Goal: Navigation & Orientation: Find specific page/section

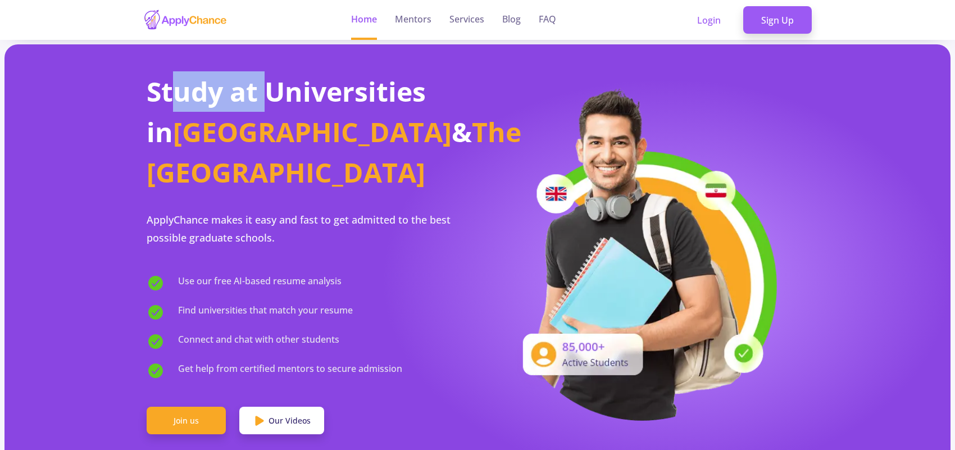
click at [174, 76] on span "Study at Universities in" at bounding box center [286, 111] width 279 height 77
click at [88, 85] on section "Study at Universities in Canada & The USA ApplyChance makes it easy and fast to…" at bounding box center [477, 261] width 946 height 435
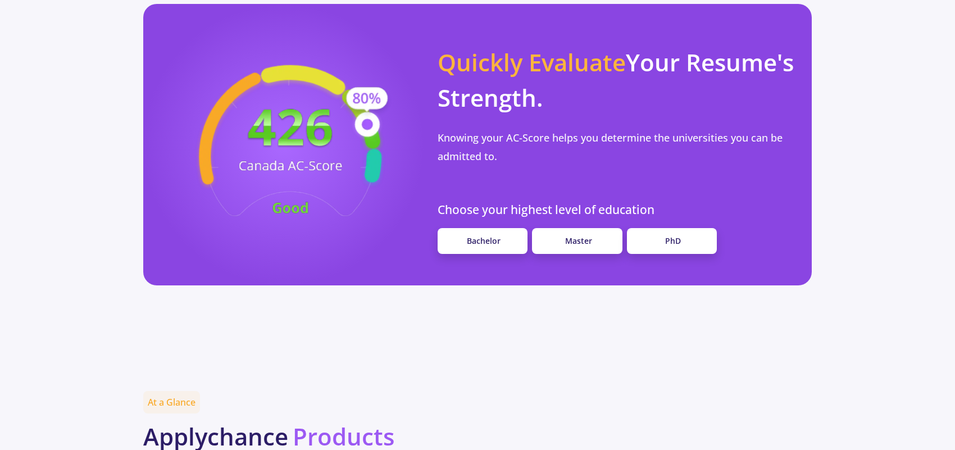
scroll to position [961, 0]
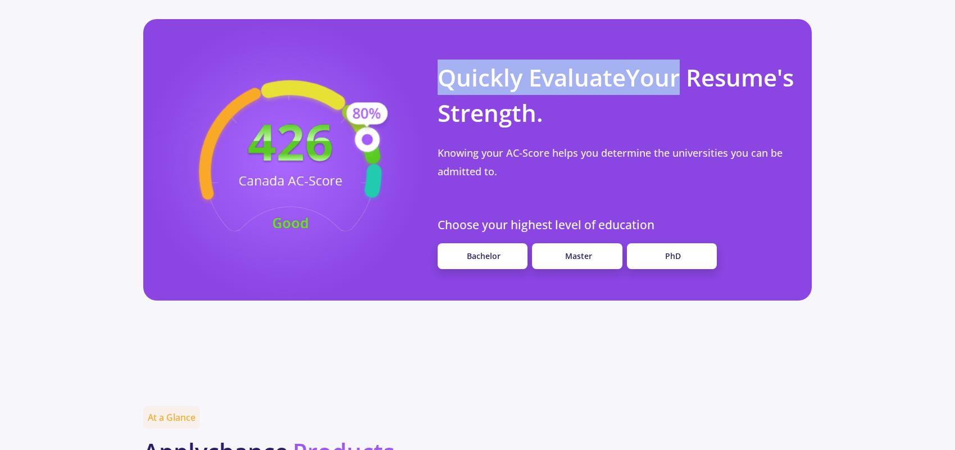
drag, startPoint x: 442, startPoint y: 51, endPoint x: 706, endPoint y: 53, distance: 263.5
click at [706, 60] on p "Quickly Evaluate Your Resume's Strength." at bounding box center [618, 95] width 361 height 71
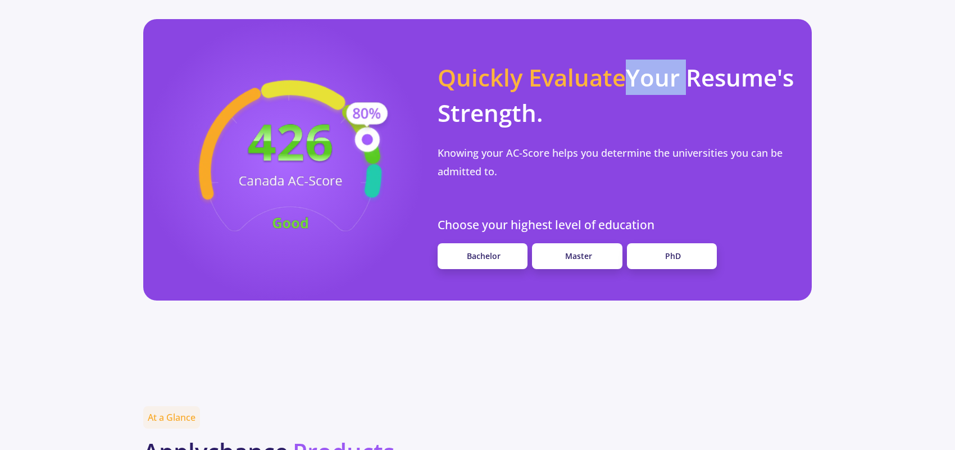
click at [706, 60] on p "Quickly Evaluate Your Resume's Strength." at bounding box center [618, 95] width 361 height 71
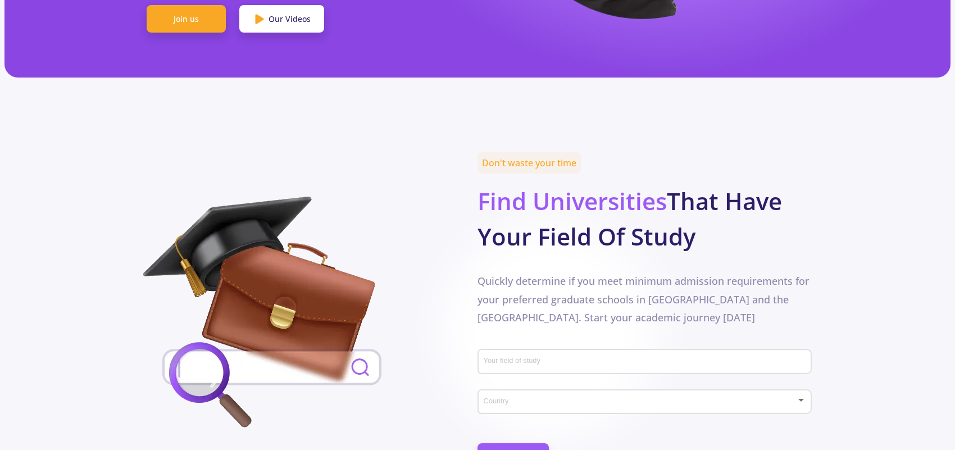
scroll to position [0, 0]
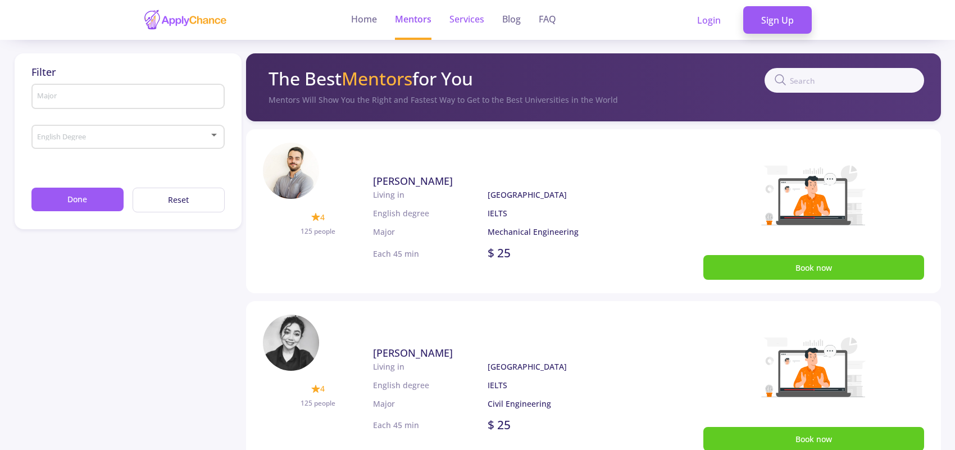
scroll to position [1, 0]
click at [461, 21] on link "Services" at bounding box center [466, 19] width 35 height 40
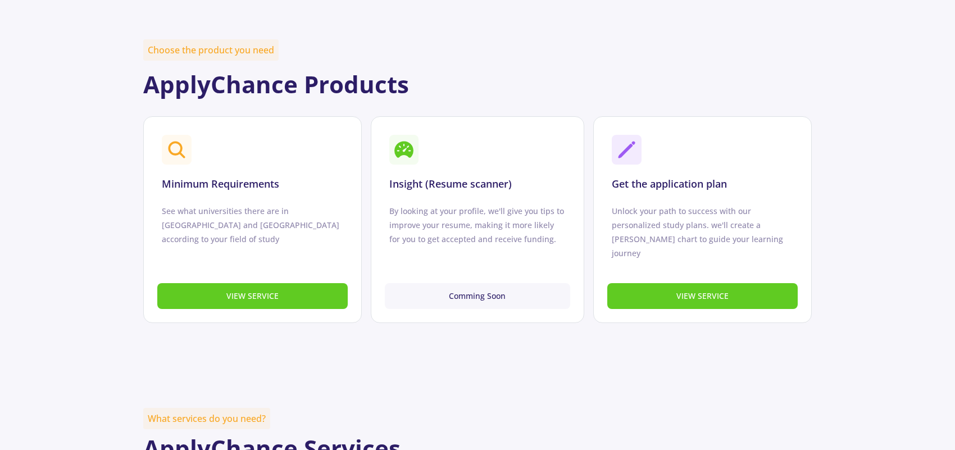
scroll to position [417, 0]
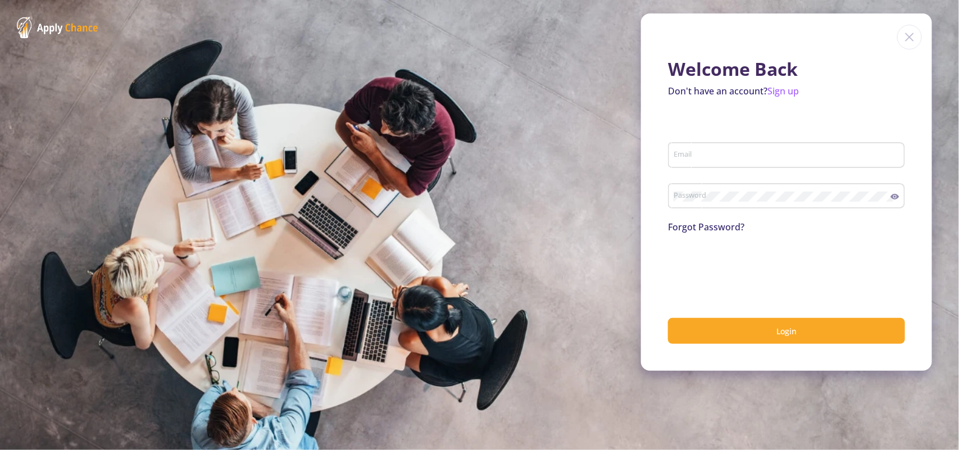
click at [915, 35] on img at bounding box center [909, 37] width 25 height 25
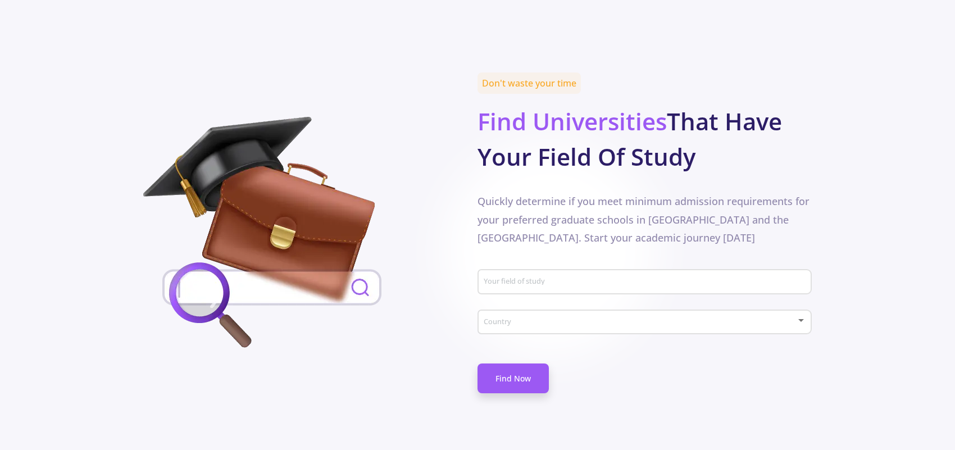
scroll to position [501, 0]
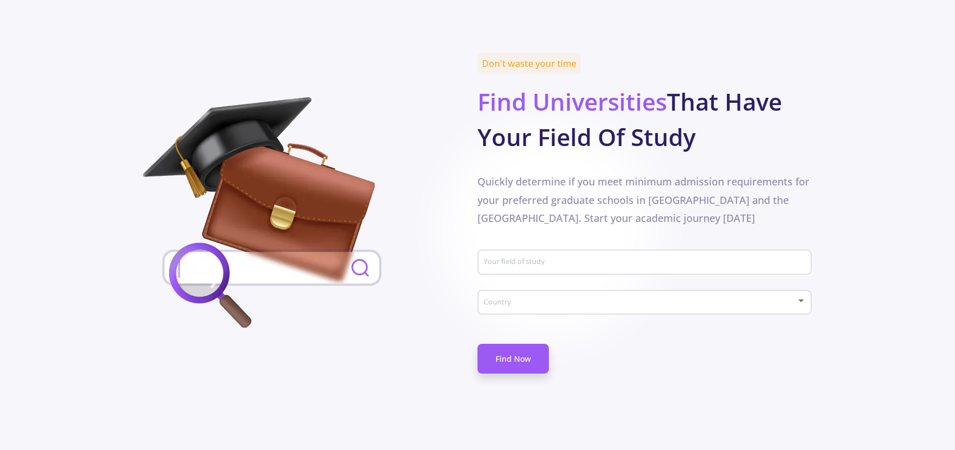
click at [228, 247] on img at bounding box center [272, 215] width 258 height 236
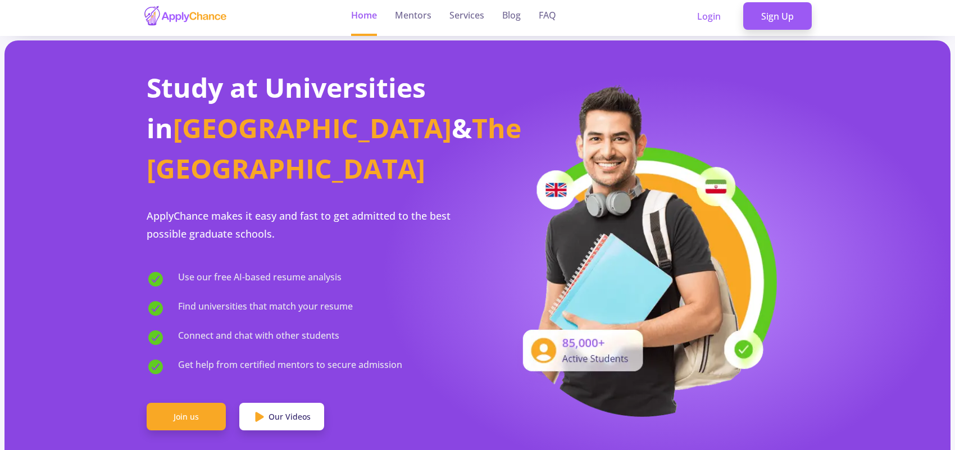
scroll to position [0, 0]
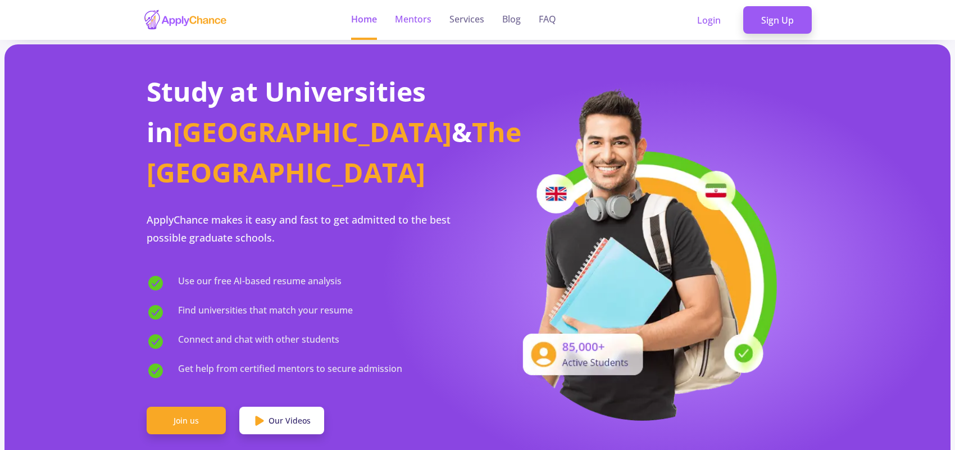
click at [412, 15] on link "Mentors" at bounding box center [413, 20] width 37 height 40
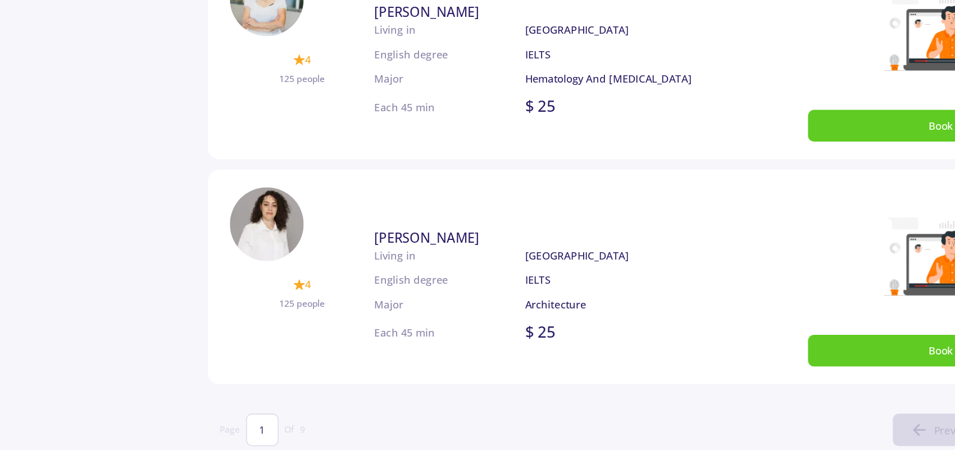
scroll to position [684, 0]
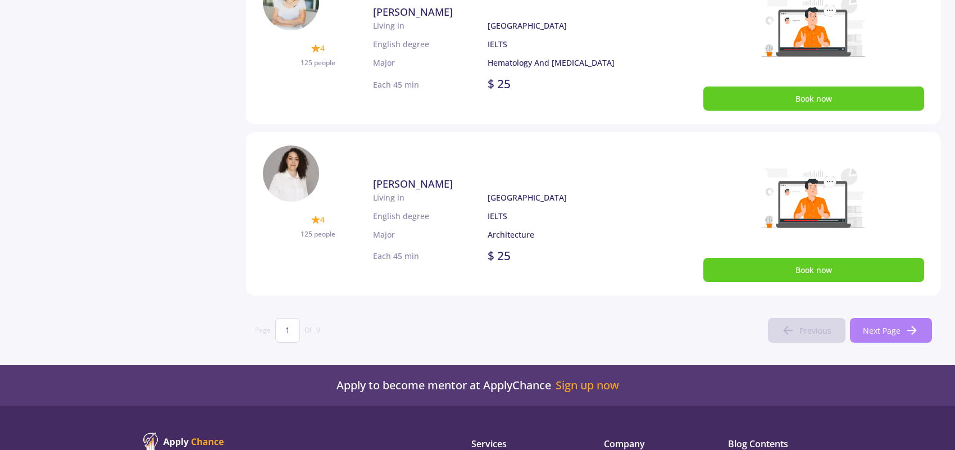
click at [897, 333] on span "Next Page" at bounding box center [882, 331] width 38 height 12
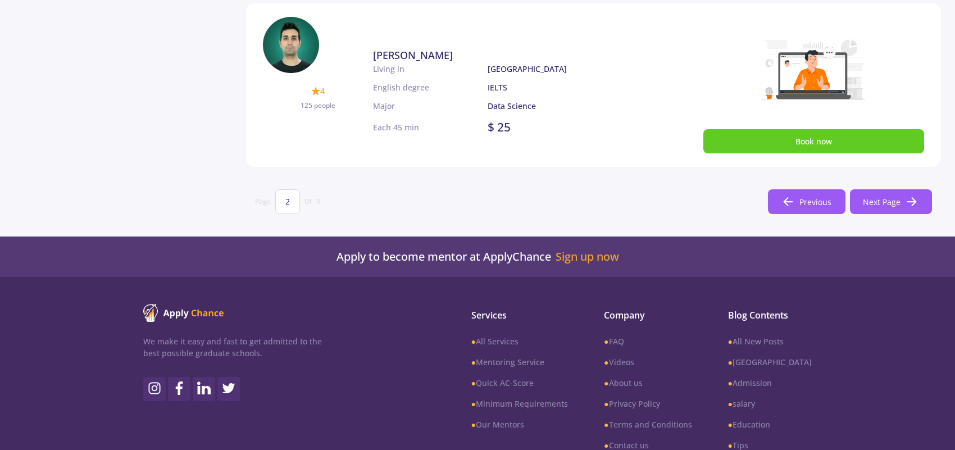
scroll to position [812, 0]
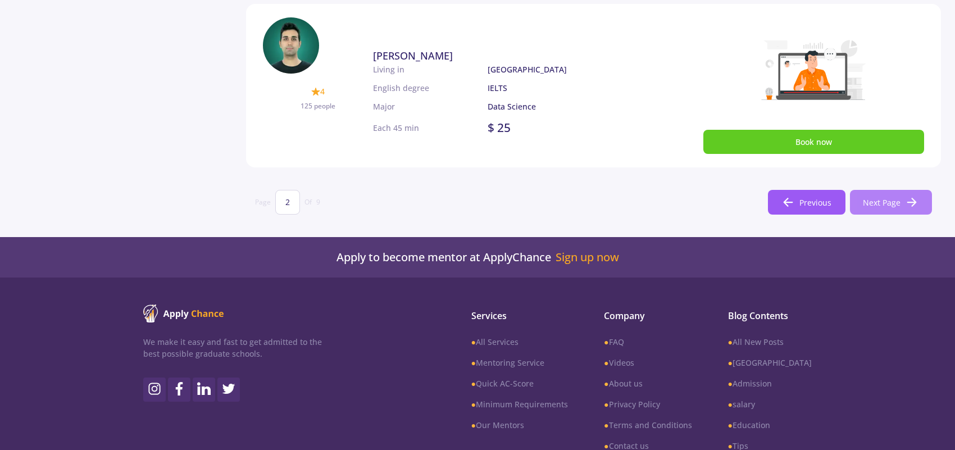
click at [905, 192] on button "Next Page" at bounding box center [891, 202] width 82 height 25
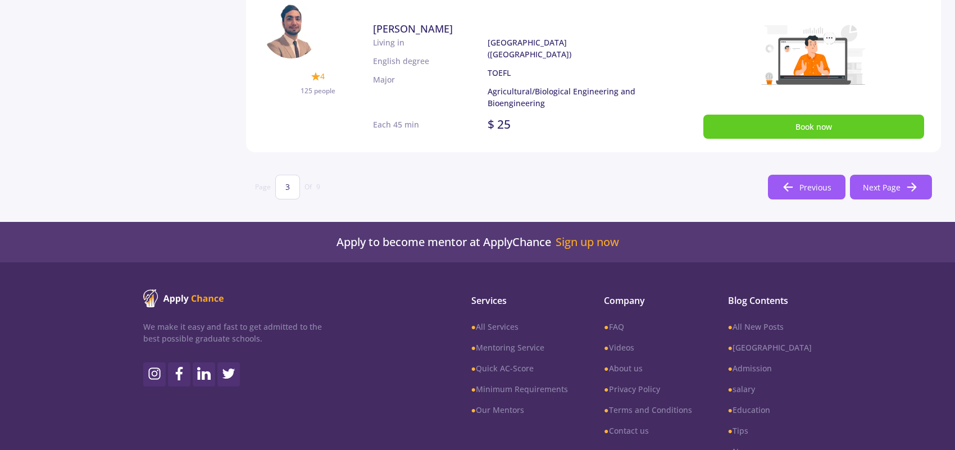
scroll to position [827, 0]
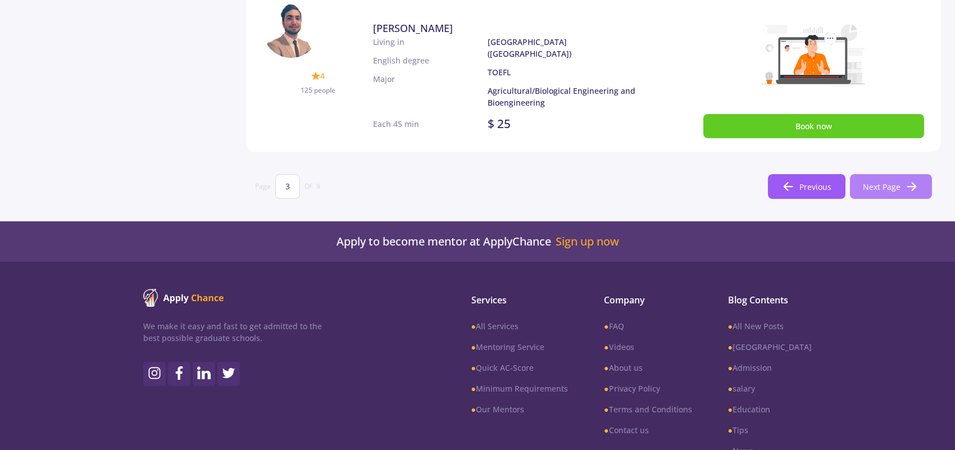
click at [911, 189] on icon at bounding box center [911, 186] width 13 height 13
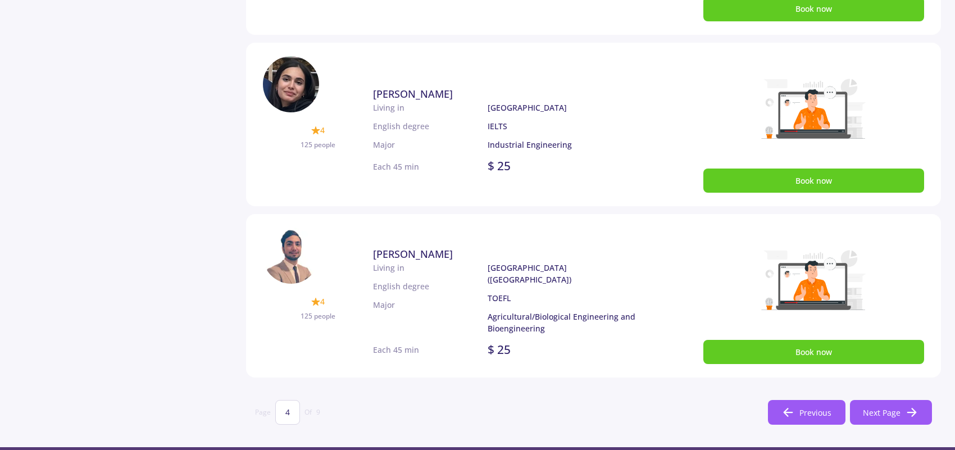
scroll to position [602, 0]
click at [871, 417] on span "Next Page" at bounding box center [882, 412] width 38 height 12
type input "5"
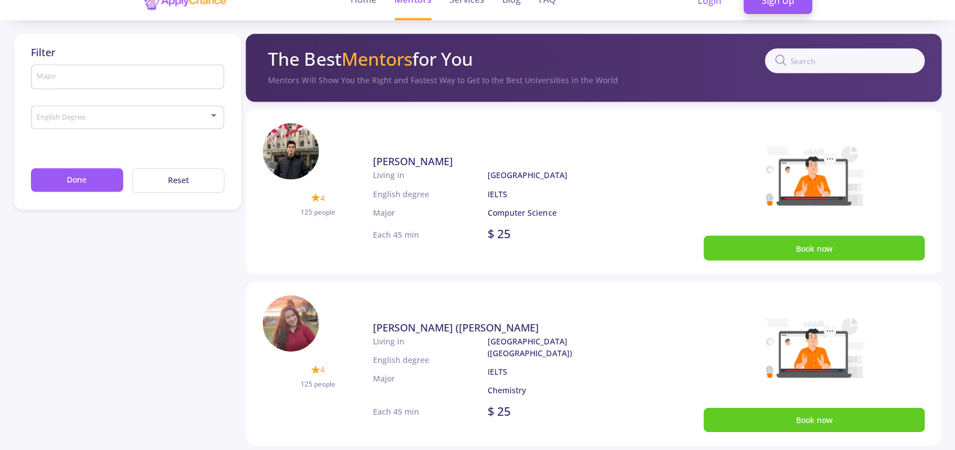
scroll to position [19, 0]
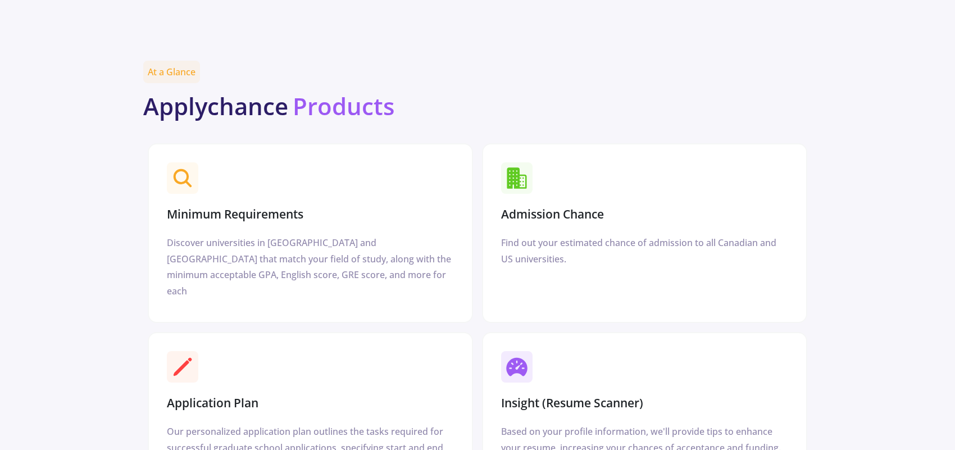
scroll to position [1306, 0]
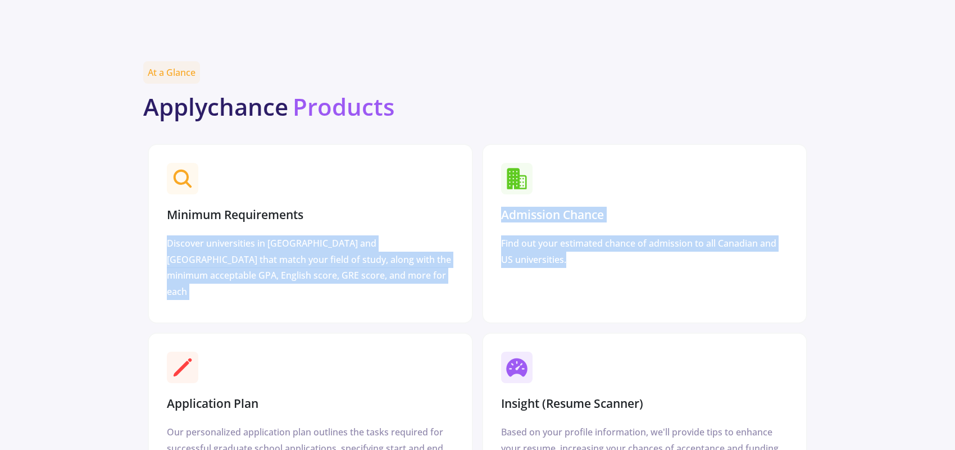
drag, startPoint x: 475, startPoint y: 140, endPoint x: 703, endPoint y: 239, distance: 248.6
click at [703, 239] on div "Minimum Requirements Discover universities in [GEOGRAPHIC_DATA] and [GEOGRAPHIC…" at bounding box center [477, 328] width 668 height 378
click at [703, 239] on div "Admission Chance Find out your estimated chance of admission to all Canadian an…" at bounding box center [644, 234] width 325 height 180
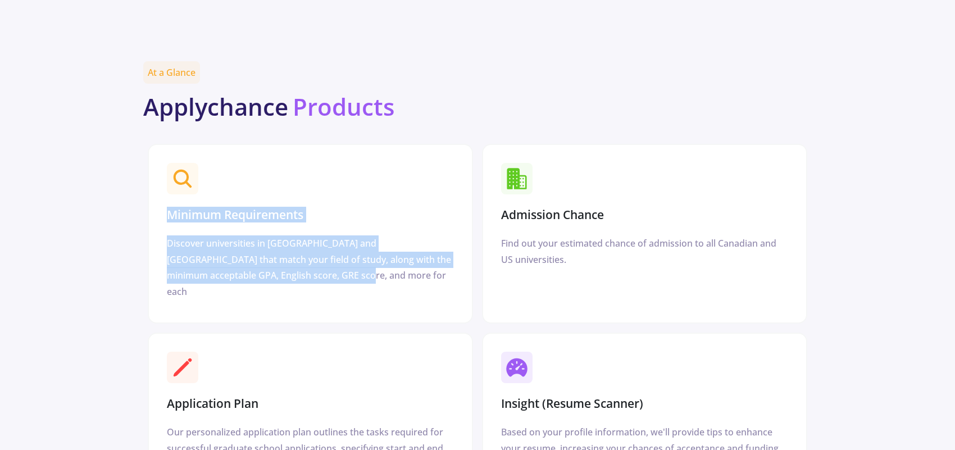
drag, startPoint x: 316, startPoint y: 246, endPoint x: 165, endPoint y: 186, distance: 163.1
click at [165, 186] on div "Minimum Requirements Discover universities in [GEOGRAPHIC_DATA] and [GEOGRAPHIC…" at bounding box center [310, 234] width 325 height 180
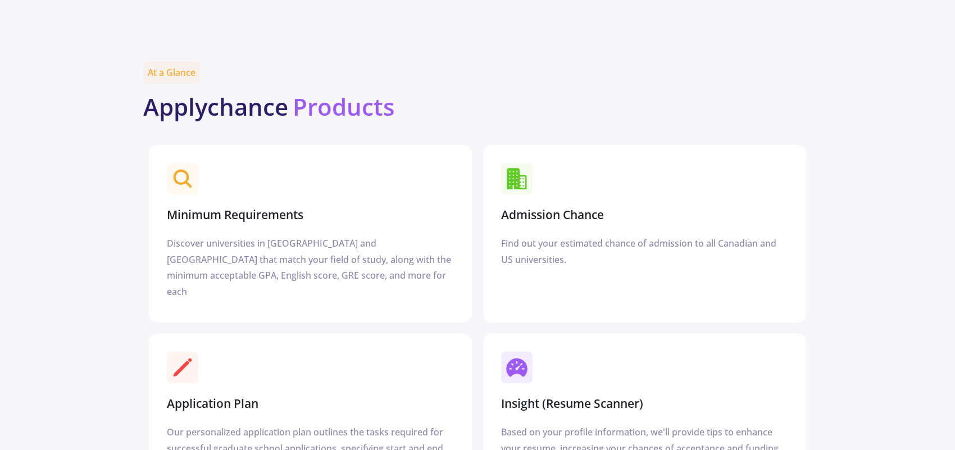
click at [225, 158] on section "Minimum Requirements" at bounding box center [310, 192] width 296 height 68
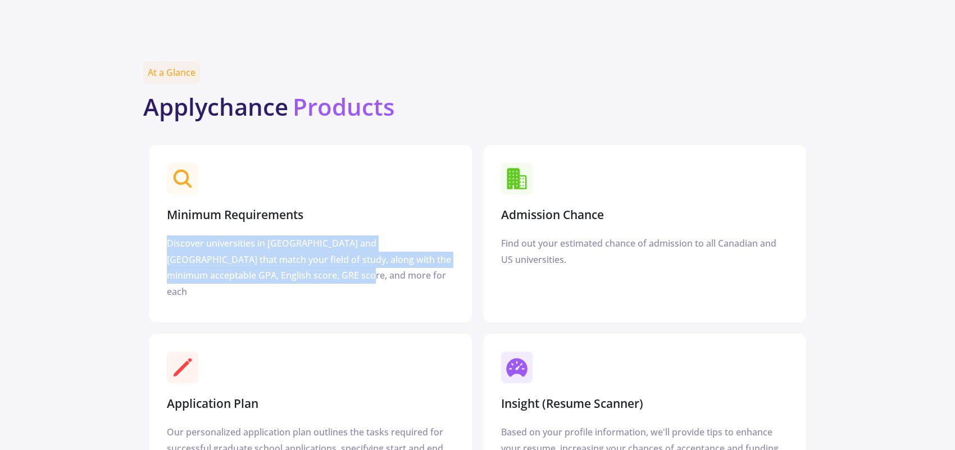
drag, startPoint x: 316, startPoint y: 250, endPoint x: 154, endPoint y: 211, distance: 166.5
click at [154, 211] on div "Minimum Requirements Discover universities in Canada and America that match you…" at bounding box center [310, 234] width 325 height 180
